Goal: Task Accomplishment & Management: Manage account settings

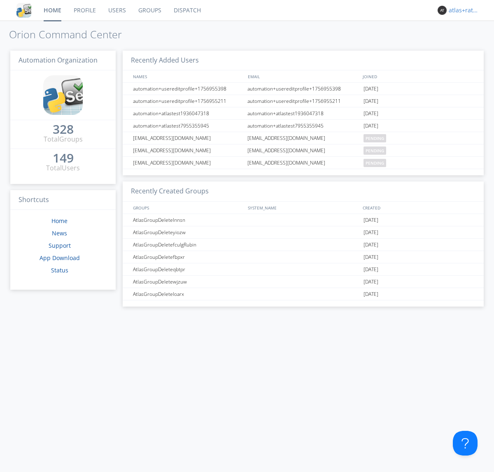
click at [462, 10] on div "atlas+ratelimit" at bounding box center [464, 10] width 31 height 8
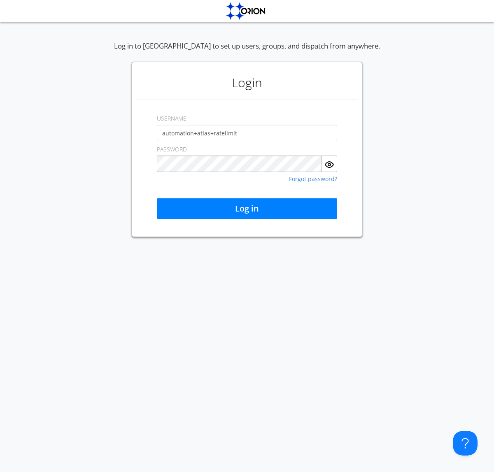
type input "automation+atlas+ratelimit"
click at [247, 209] on button "Log in" at bounding box center [247, 209] width 180 height 21
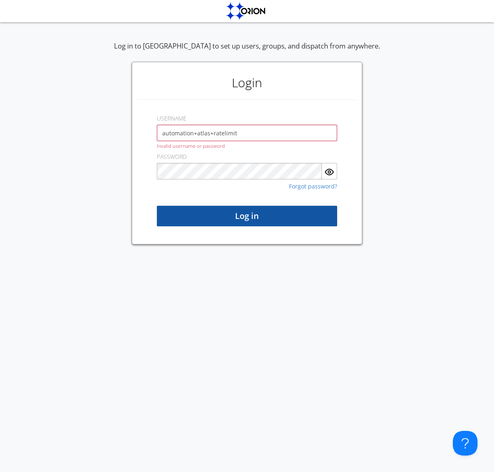
click at [247, 216] on button "Log in" at bounding box center [247, 216] width 180 height 21
